Goal: Task Accomplishment & Management: Manage account settings

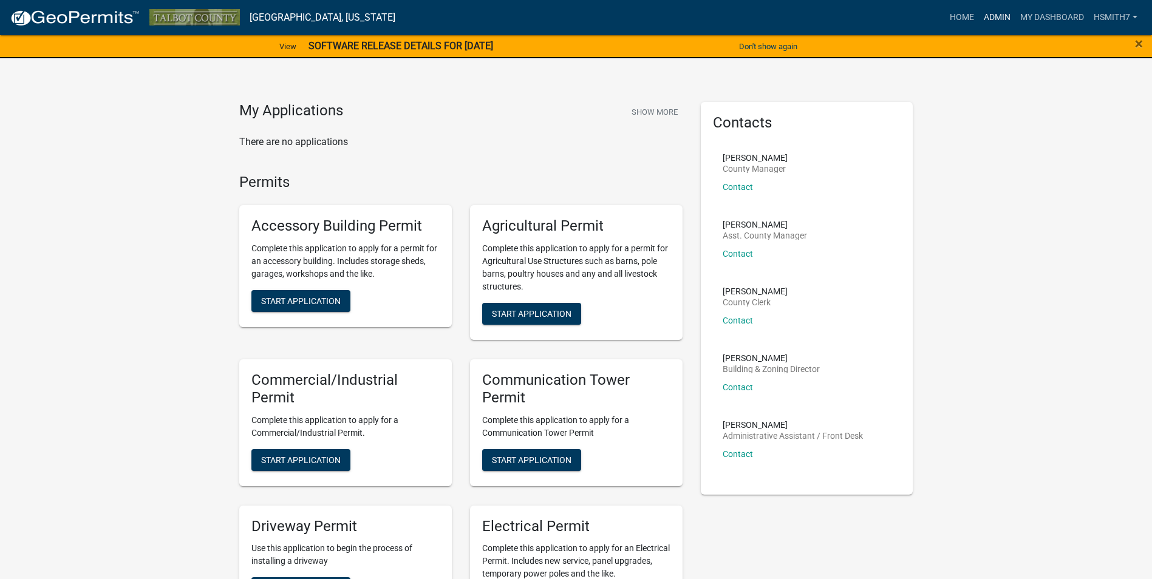
click at [1003, 19] on link "Admin" at bounding box center [997, 17] width 36 height 23
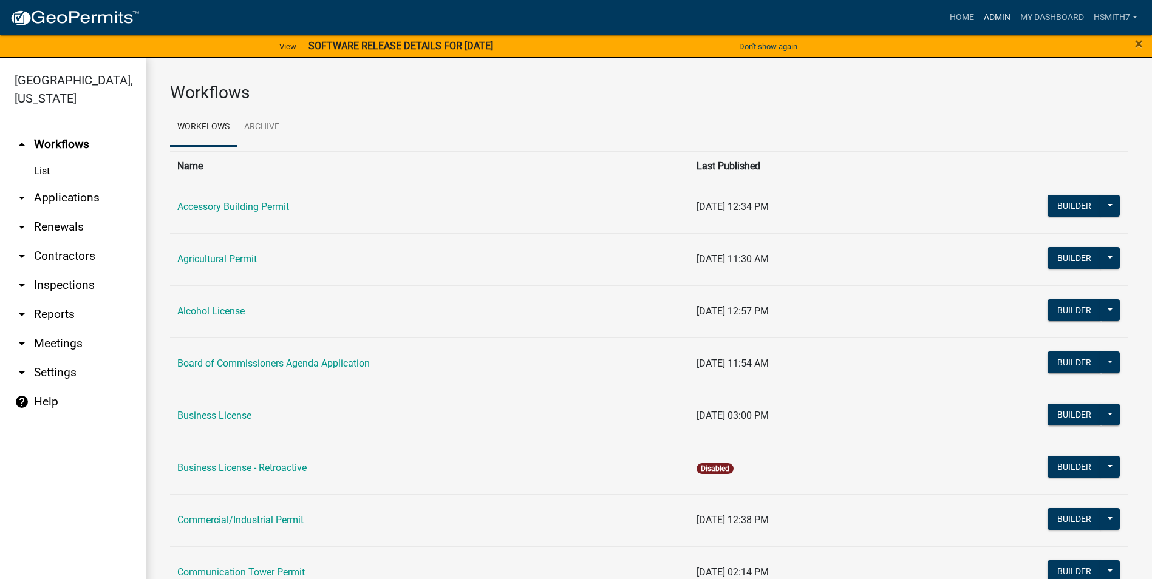
click at [1000, 6] on link "Admin" at bounding box center [997, 17] width 36 height 23
click at [72, 199] on link "arrow_drop_down Applications" at bounding box center [73, 197] width 146 height 29
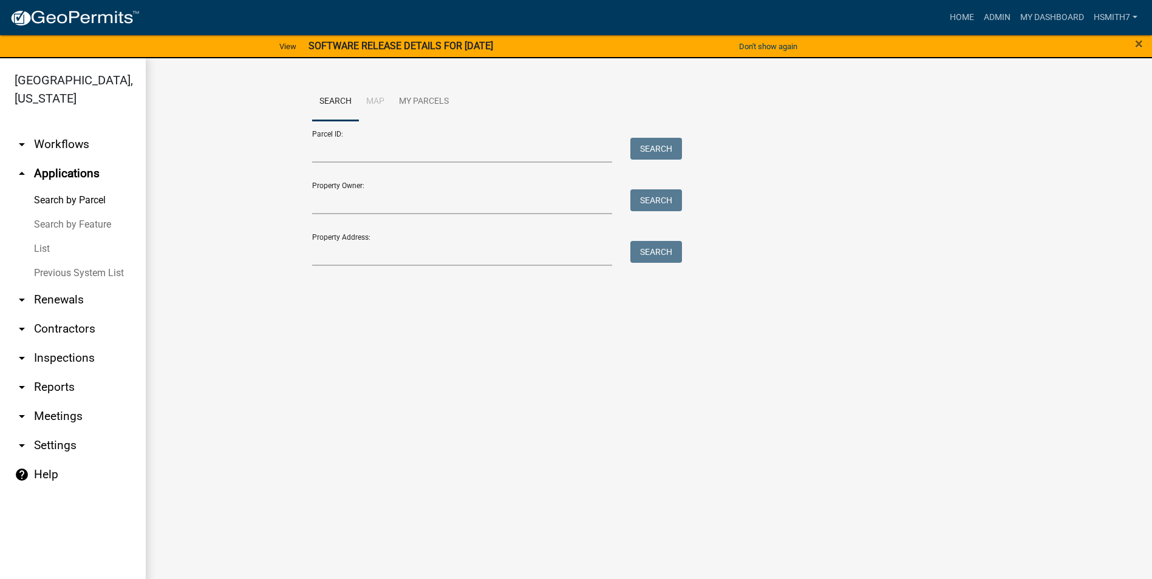
click at [46, 241] on link "List" at bounding box center [73, 249] width 146 height 24
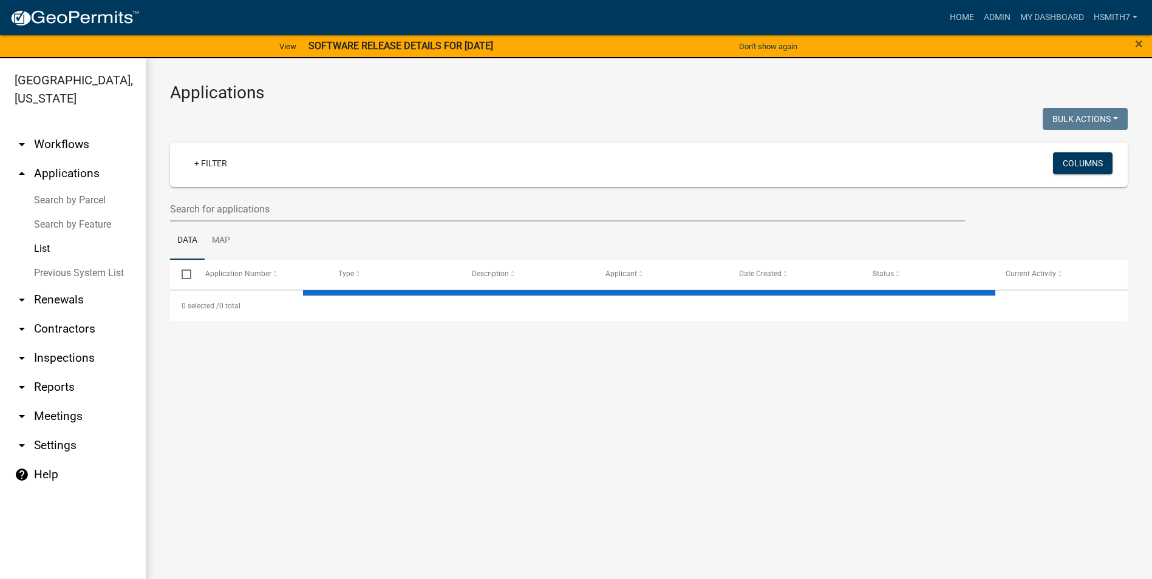
select select "3: 100"
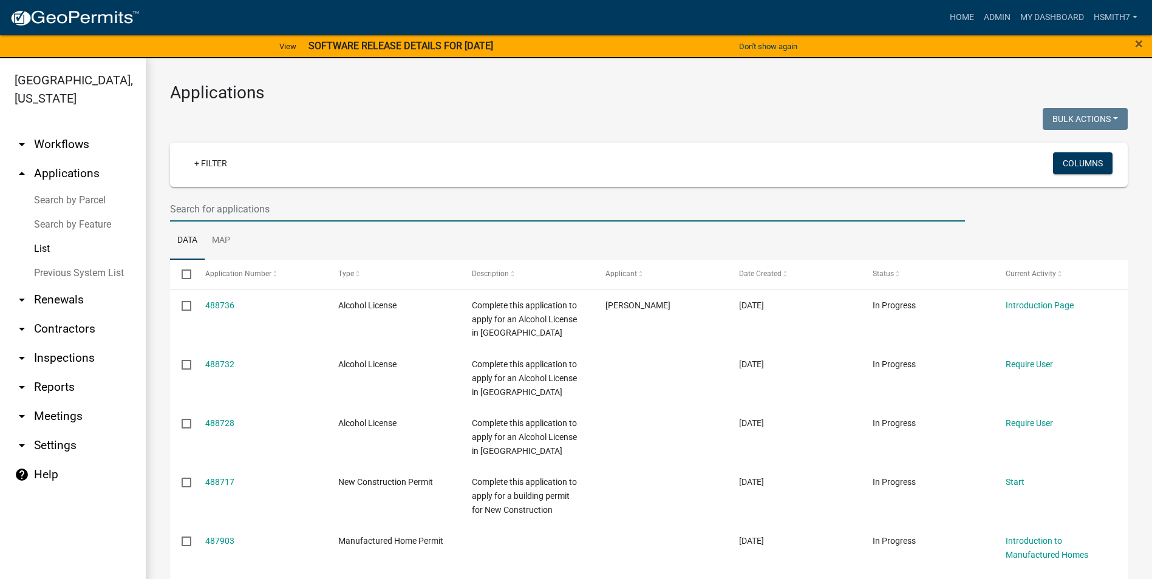
click at [365, 208] on input "text" at bounding box center [567, 209] width 795 height 25
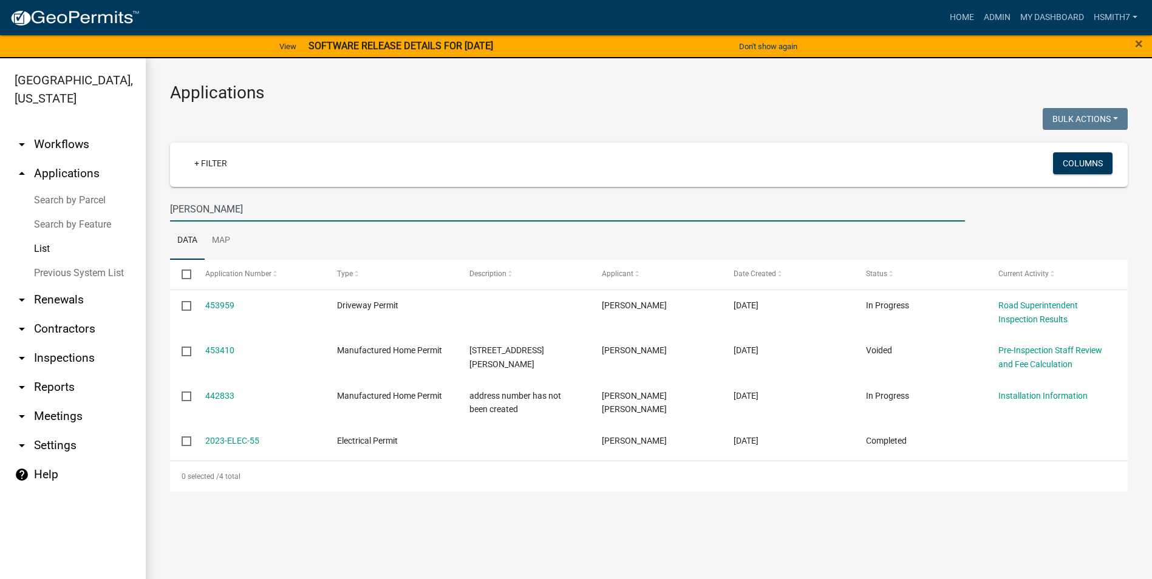
drag, startPoint x: 294, startPoint y: 203, endPoint x: 80, endPoint y: 186, distance: 214.5
click at [88, 186] on div "[GEOGRAPHIC_DATA], [US_STATE] arrow_drop_down Workflows List arrow_drop_up Appl…" at bounding box center [576, 326] width 1152 height 536
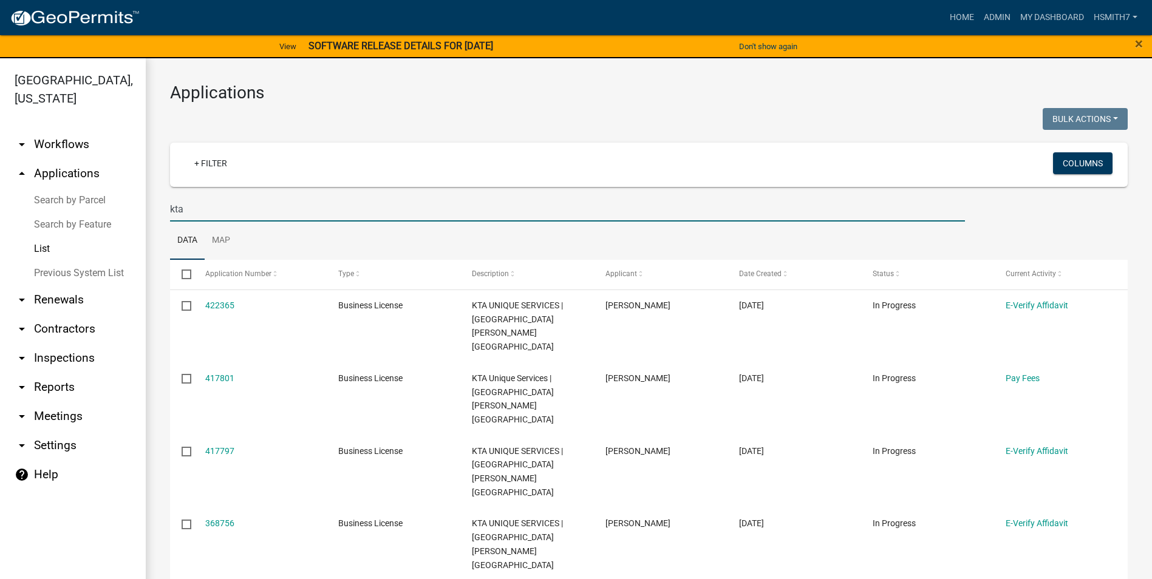
drag, startPoint x: 197, startPoint y: 211, endPoint x: 139, endPoint y: 213, distance: 58.3
click at [140, 211] on div "[GEOGRAPHIC_DATA], [US_STATE] arrow_drop_down Workflows List arrow_drop_up Appl…" at bounding box center [576, 326] width 1152 height 536
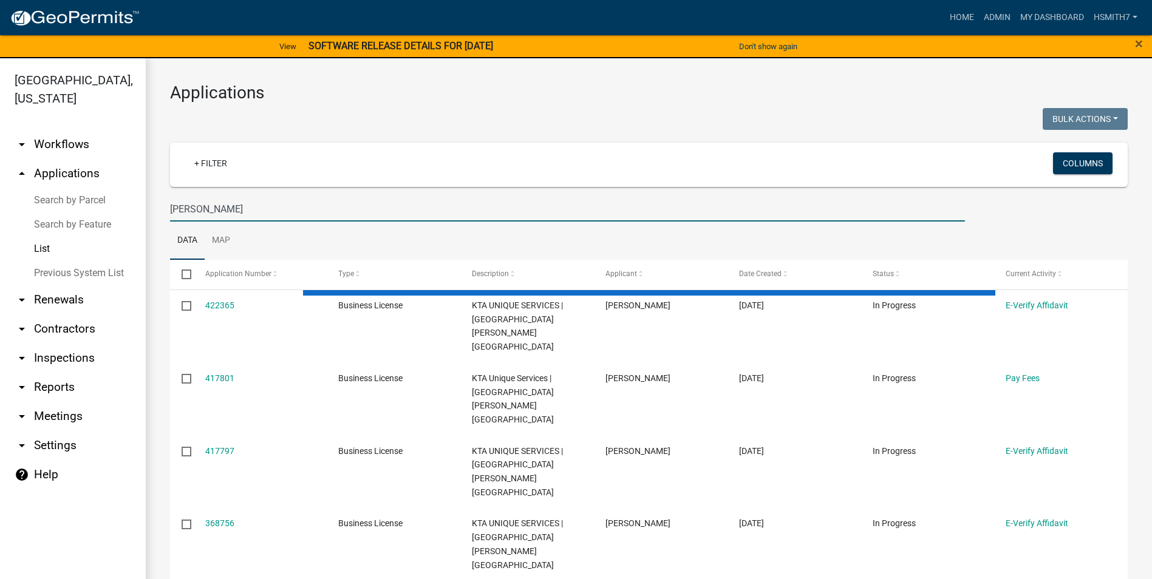
drag, startPoint x: 216, startPoint y: 212, endPoint x: 103, endPoint y: 210, distance: 113.6
click at [104, 209] on div "[GEOGRAPHIC_DATA], [US_STATE] arrow_drop_down Workflows List arrow_drop_up Appl…" at bounding box center [576, 326] width 1152 height 536
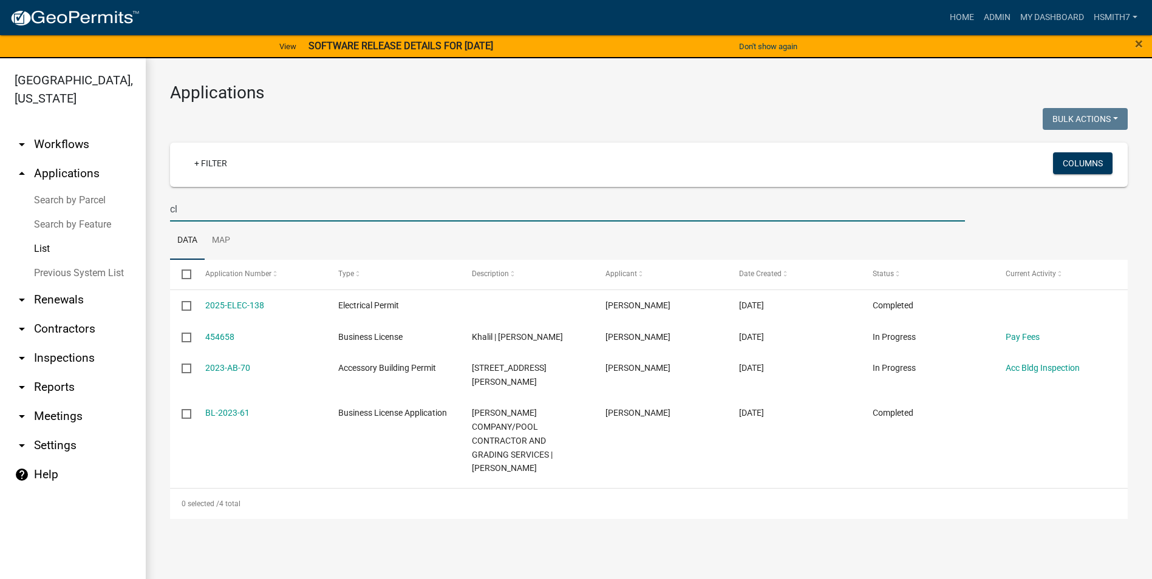
type input "c"
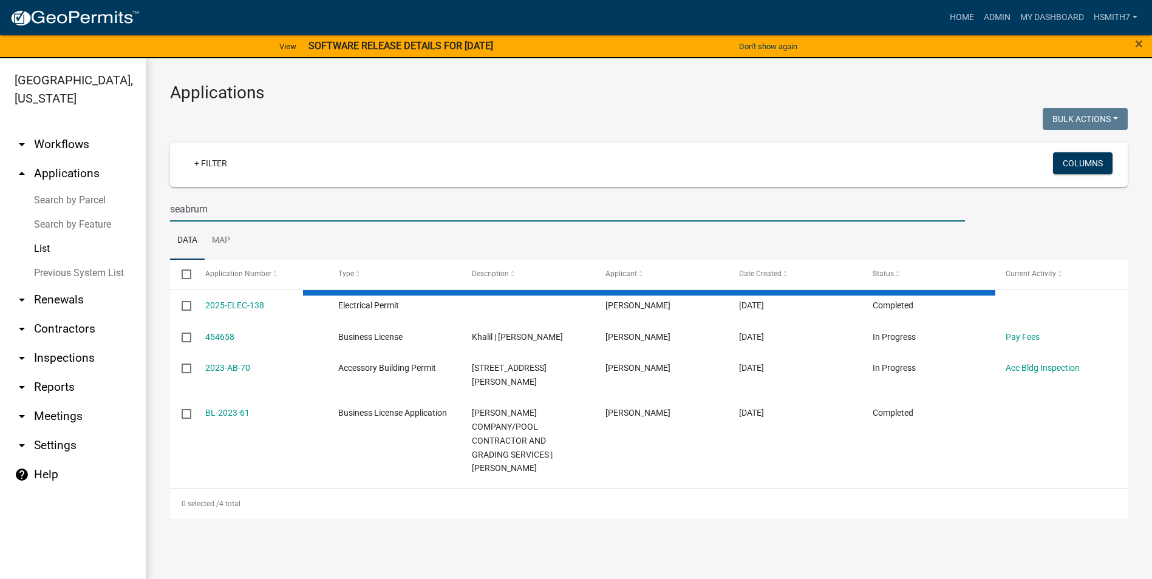
type input "seabrum"
select select "3: 100"
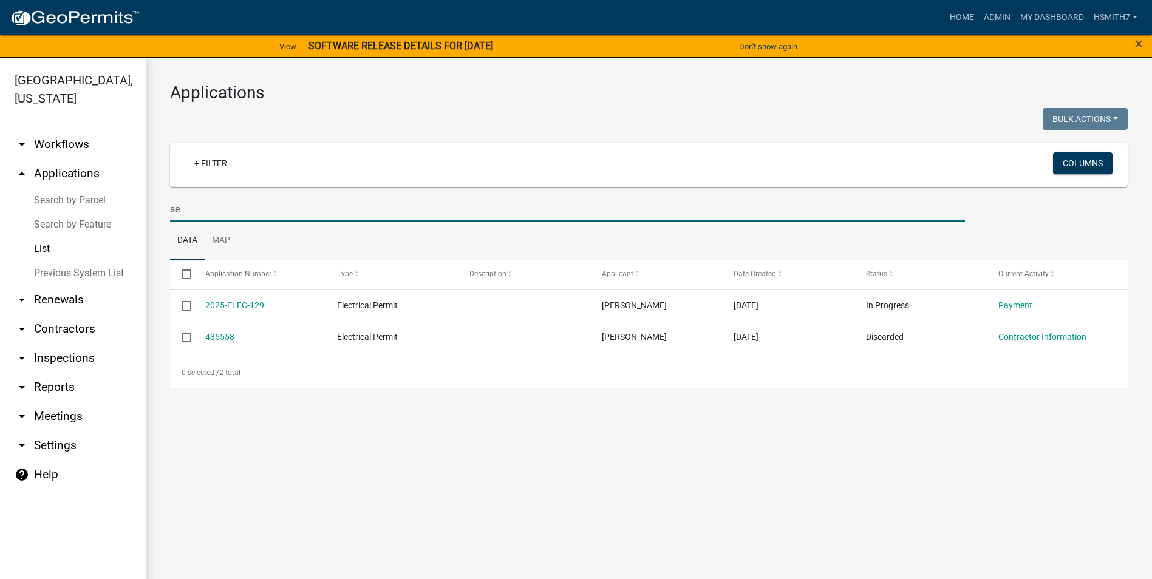
type input "s"
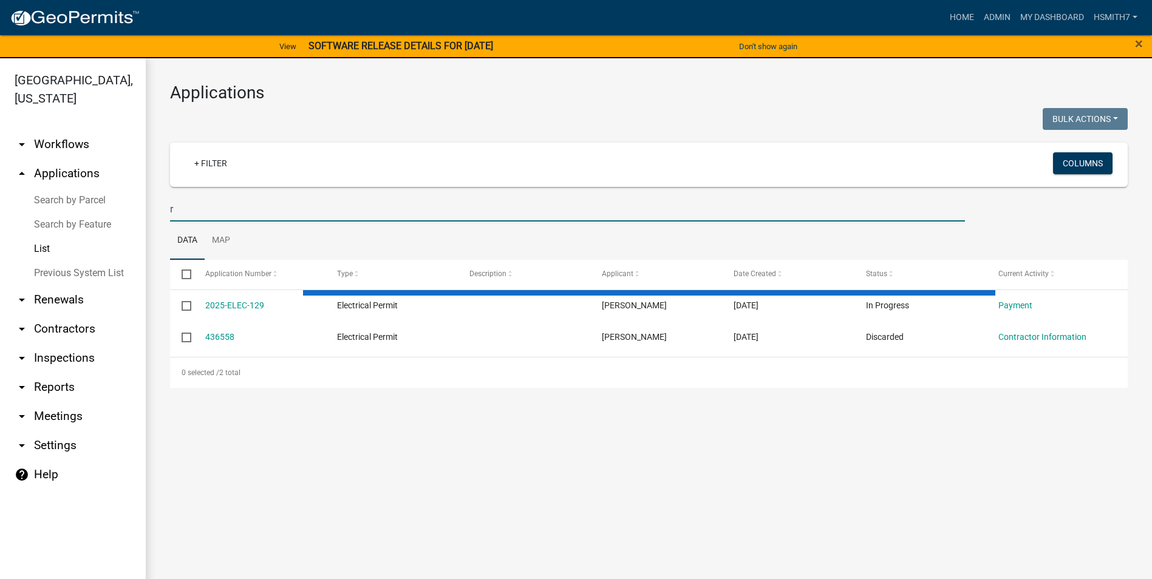
type input "ro"
select select "3: 100"
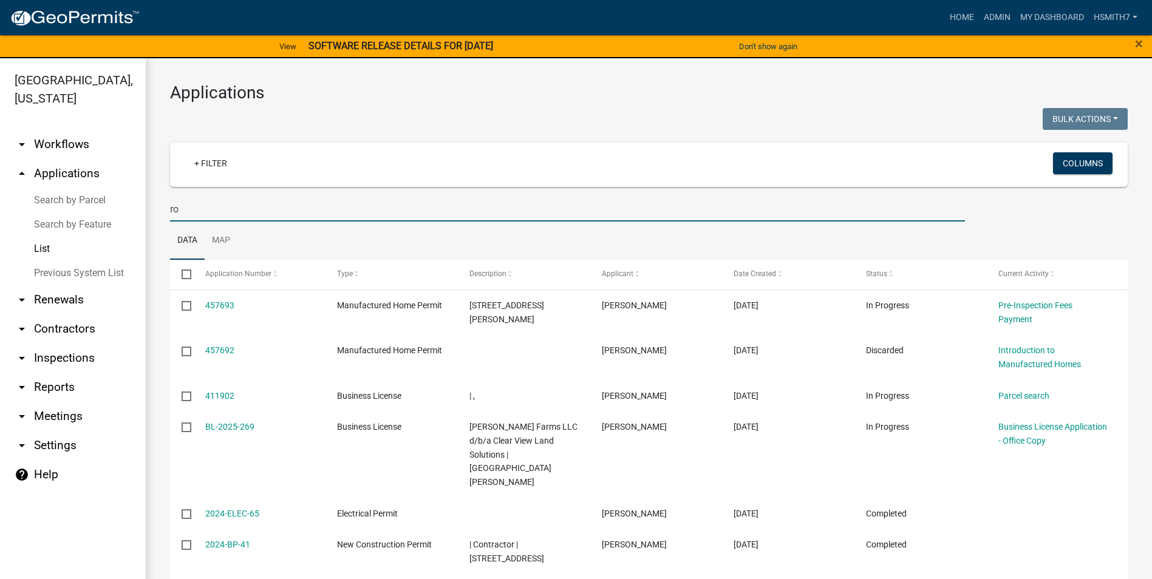
type input "r"
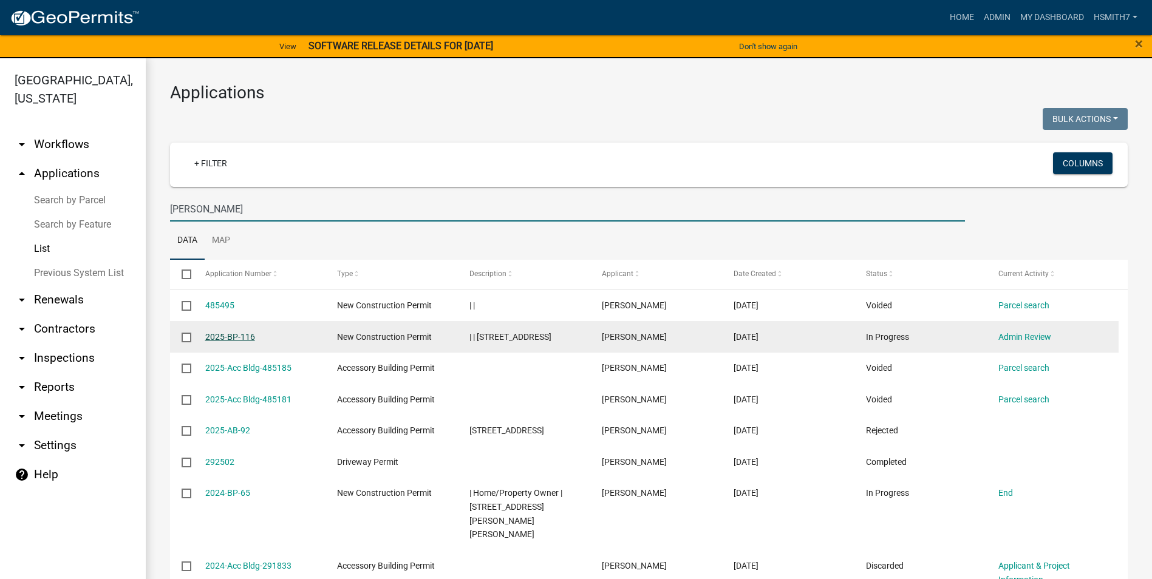
type input "[PERSON_NAME]"
click at [230, 340] on link "2025-BP-116" at bounding box center [230, 337] width 50 height 10
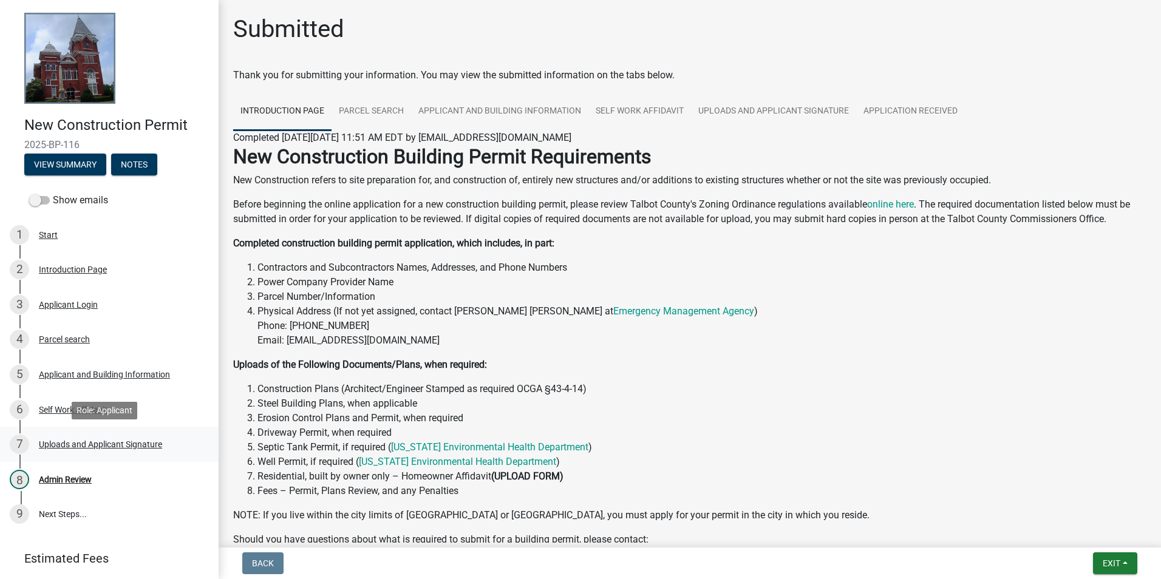
drag, startPoint x: 130, startPoint y: 445, endPoint x: 124, endPoint y: 443, distance: 6.3
click at [130, 445] on div "Uploads and Applicant Signature" at bounding box center [100, 444] width 123 height 9
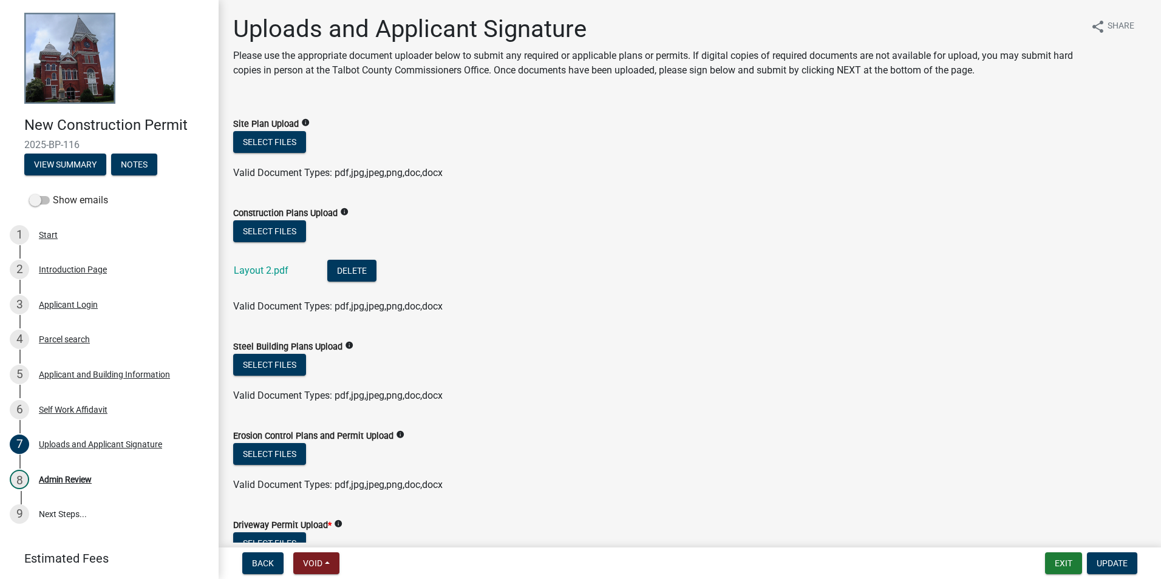
click at [1045, 569] on form "Exit Update" at bounding box center [1093, 564] width 97 height 22
click at [1055, 566] on button "Exit" at bounding box center [1063, 564] width 37 height 22
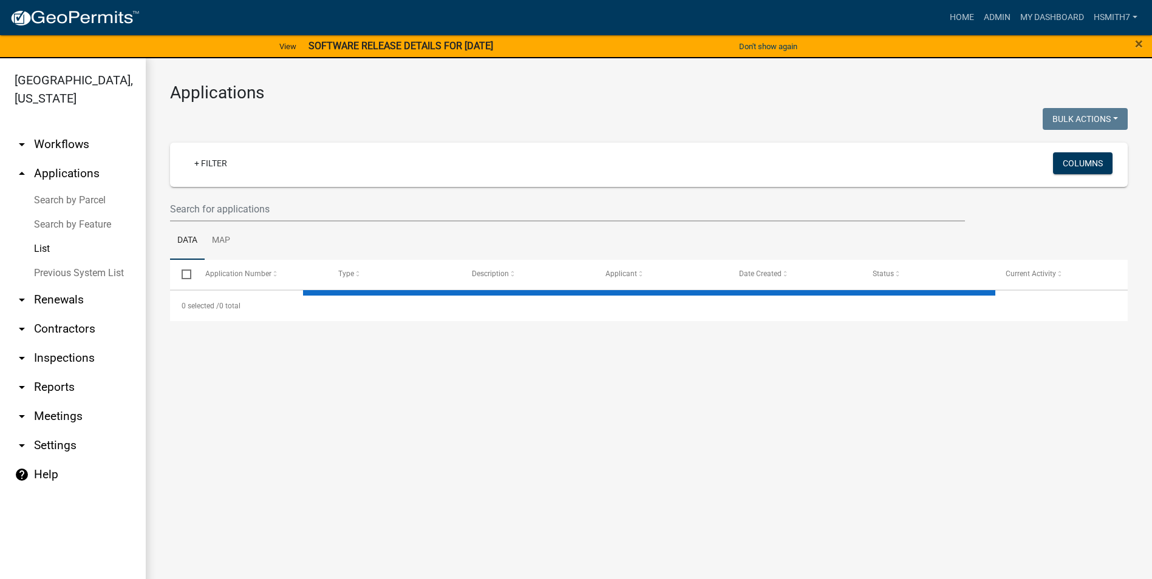
select select "3: 100"
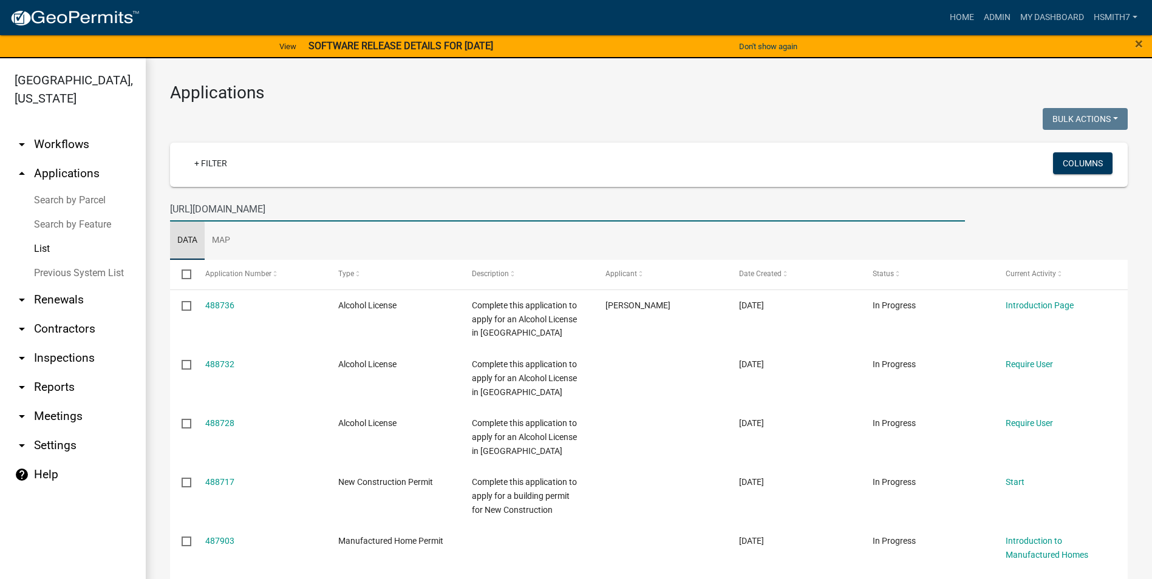
click at [188, 213] on input "[URL][DOMAIN_NAME]" at bounding box center [567, 209] width 795 height 25
drag, startPoint x: 356, startPoint y: 211, endPoint x: 32, endPoint y: 243, distance: 325.4
click at [33, 243] on div "[GEOGRAPHIC_DATA], [US_STATE] arrow_drop_down Workflows List arrow_drop_up Appl…" at bounding box center [576, 326] width 1152 height 536
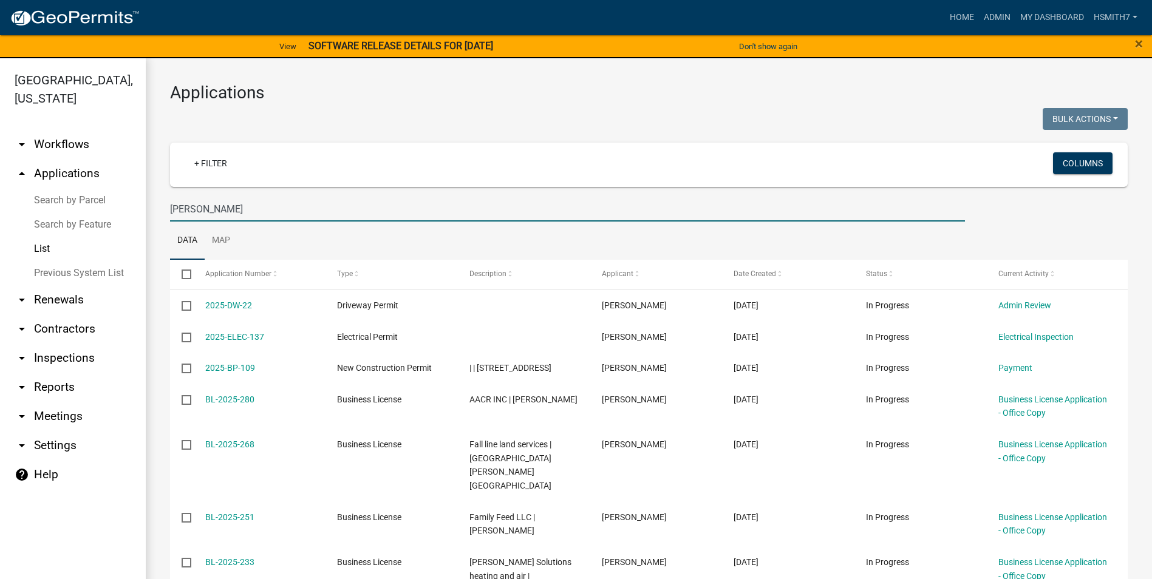
drag, startPoint x: 209, startPoint y: 211, endPoint x: 111, endPoint y: 217, distance: 98.0
click at [117, 215] on div "[GEOGRAPHIC_DATA], [US_STATE] arrow_drop_down Workflows List arrow_drop_up Appl…" at bounding box center [576, 326] width 1152 height 536
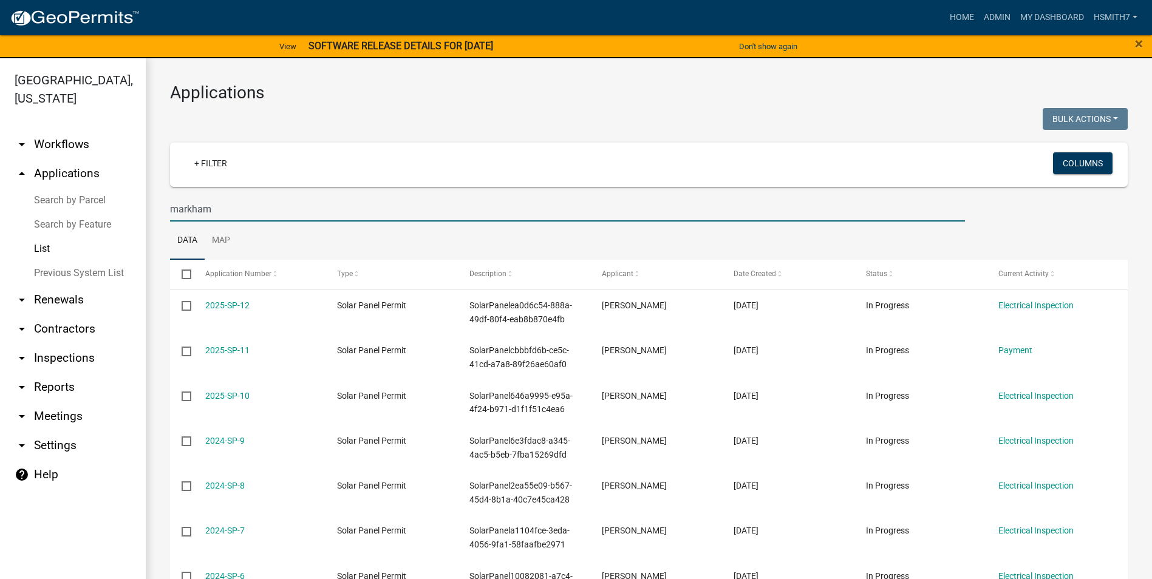
type input "markham"
